Goal: Task Accomplishment & Management: Manage account settings

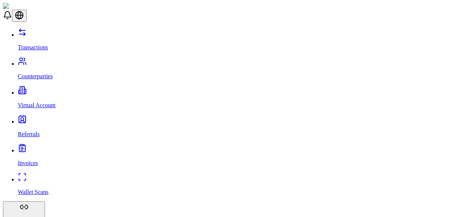
drag, startPoint x: 196, startPoint y: 69, endPoint x: 280, endPoint y: 52, distance: 85.2
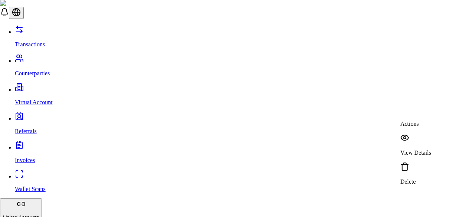
click at [431, 150] on p "View Details" at bounding box center [416, 153] width 31 height 7
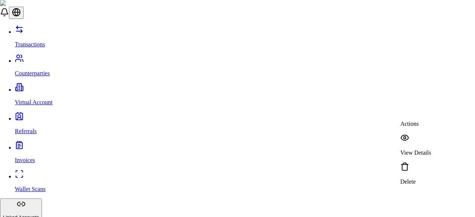
click at [428, 150] on p "View Details" at bounding box center [416, 153] width 31 height 7
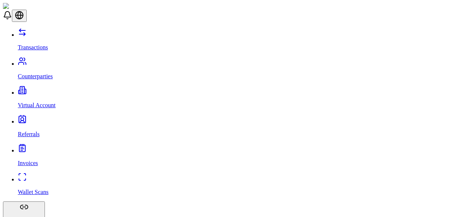
scroll to position [13, 0]
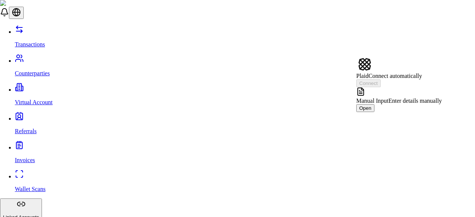
click at [389, 98] on span "Manual Input" at bounding box center [372, 101] width 32 height 6
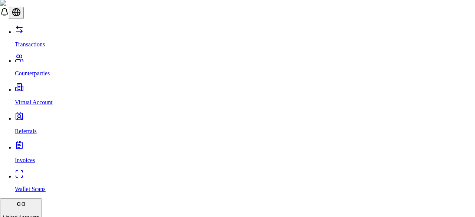
scroll to position [354, 0]
